Goal: Task Accomplishment & Management: Use online tool/utility

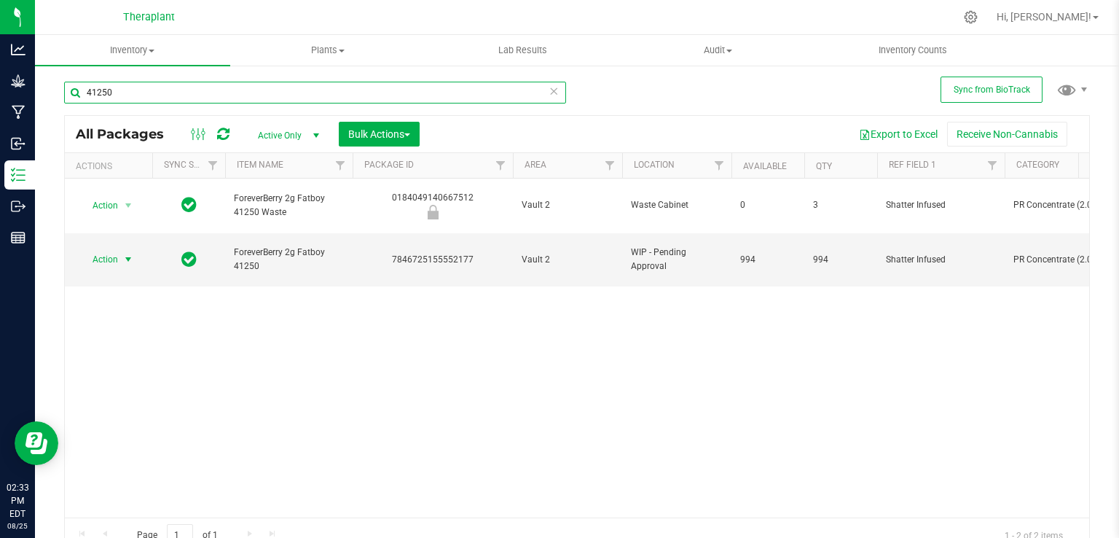
click at [456, 94] on input "41250" at bounding box center [315, 93] width 502 height 22
type input "4"
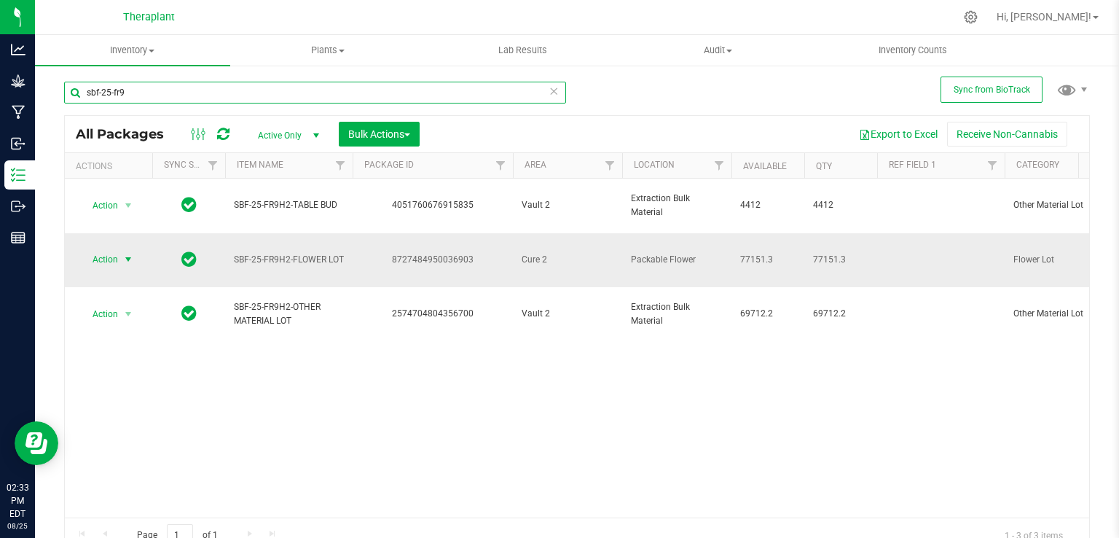
type input "sbf-25-fr9"
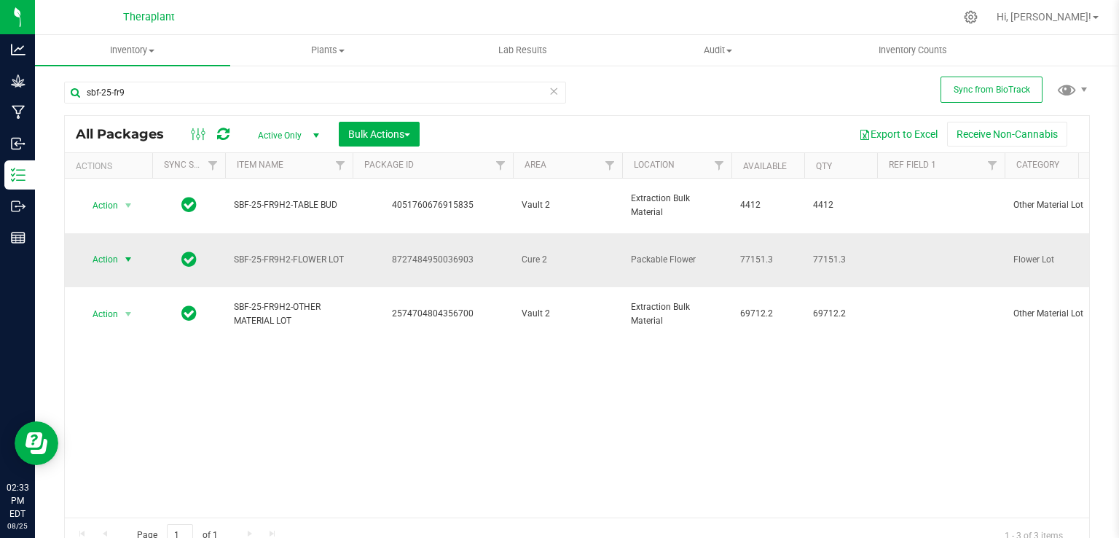
click at [117, 249] on span "Action" at bounding box center [98, 259] width 39 height 20
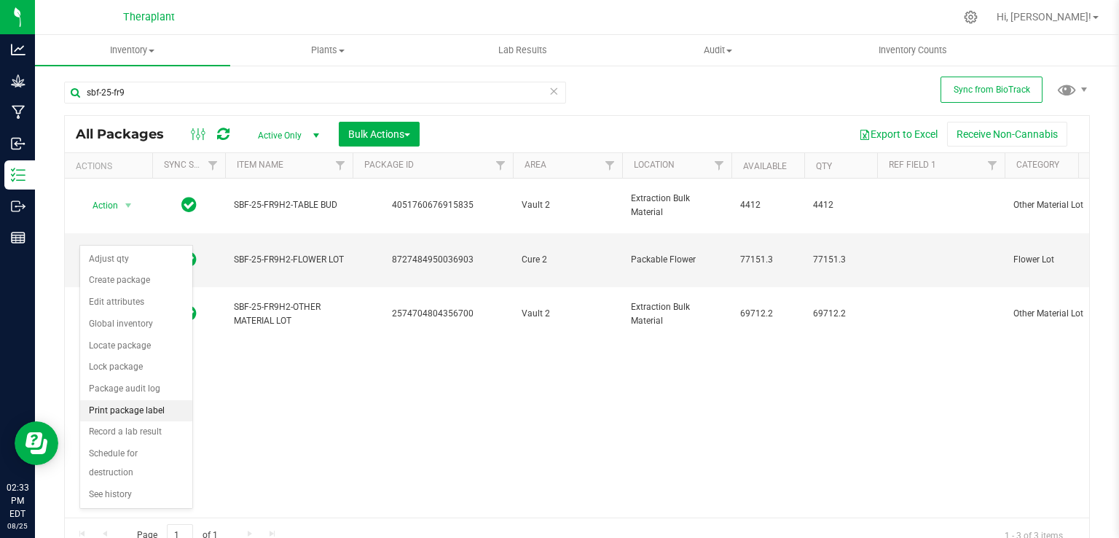
click at [157, 414] on li "Print package label" at bounding box center [136, 411] width 112 height 22
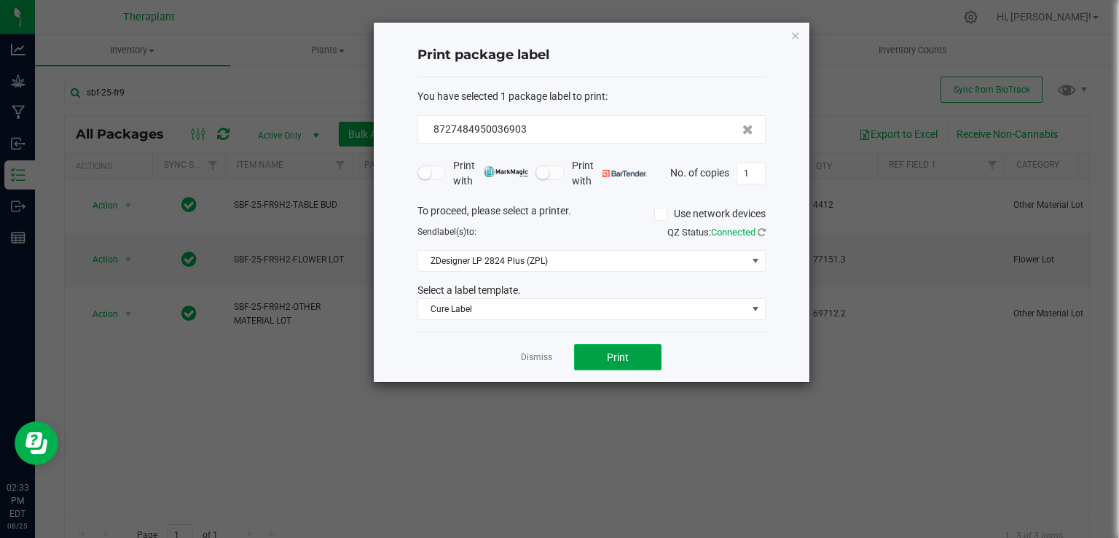
click at [604, 356] on button "Print" at bounding box center [617, 357] width 87 height 26
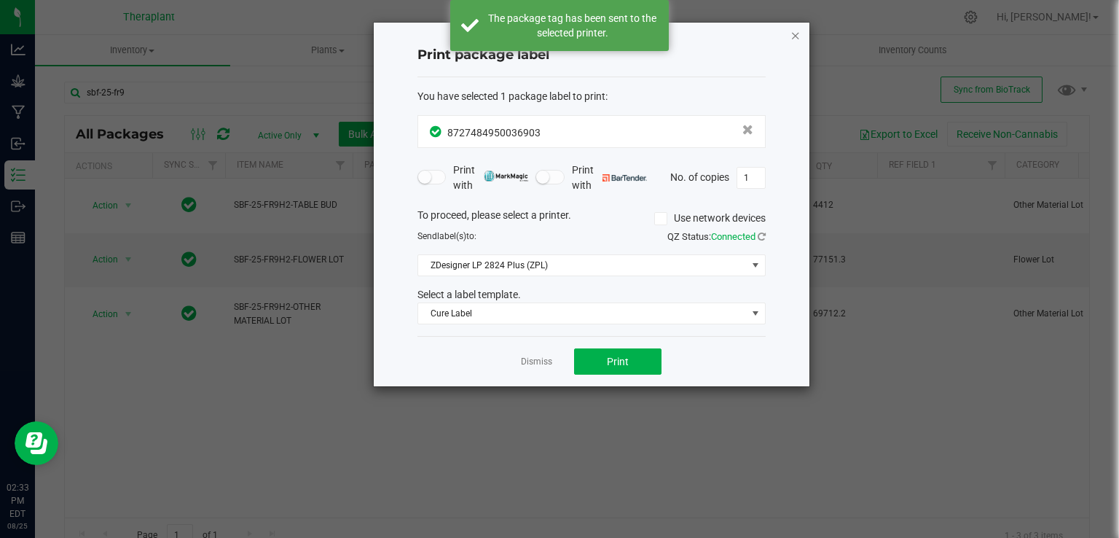
click at [797, 31] on icon "button" at bounding box center [795, 34] width 10 height 17
